Goal: Task Accomplishment & Management: Use online tool/utility

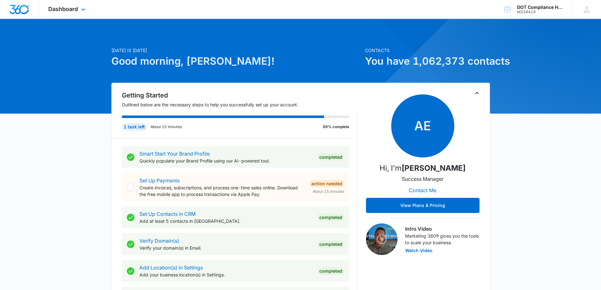
click at [65, 4] on div "Dashboard Apps Reputation Forms CRM Email Social Content Ads Intelligence Files…" at bounding box center [68, 9] width 58 height 19
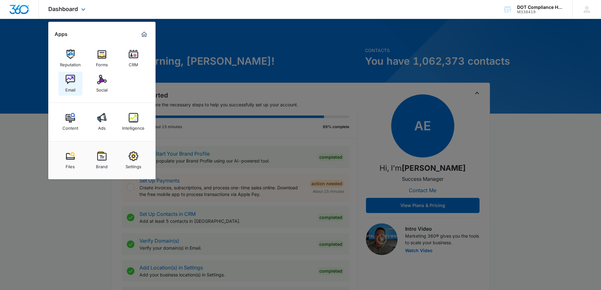
click at [73, 81] on img at bounding box center [70, 79] width 9 height 9
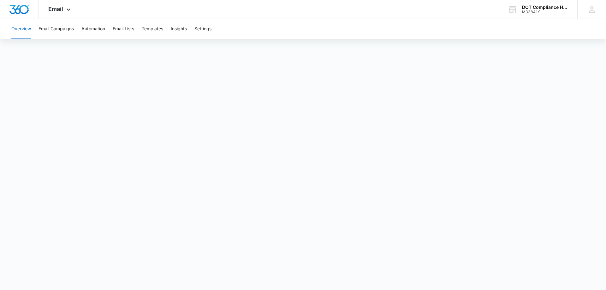
click at [27, 29] on button "Overview" at bounding box center [21, 29] width 20 height 20
click at [214, 43] on div "Overview Email Campaigns Automation Email Lists Templates Insights Settings" at bounding box center [303, 147] width 606 height 257
